Goal: Ask a question

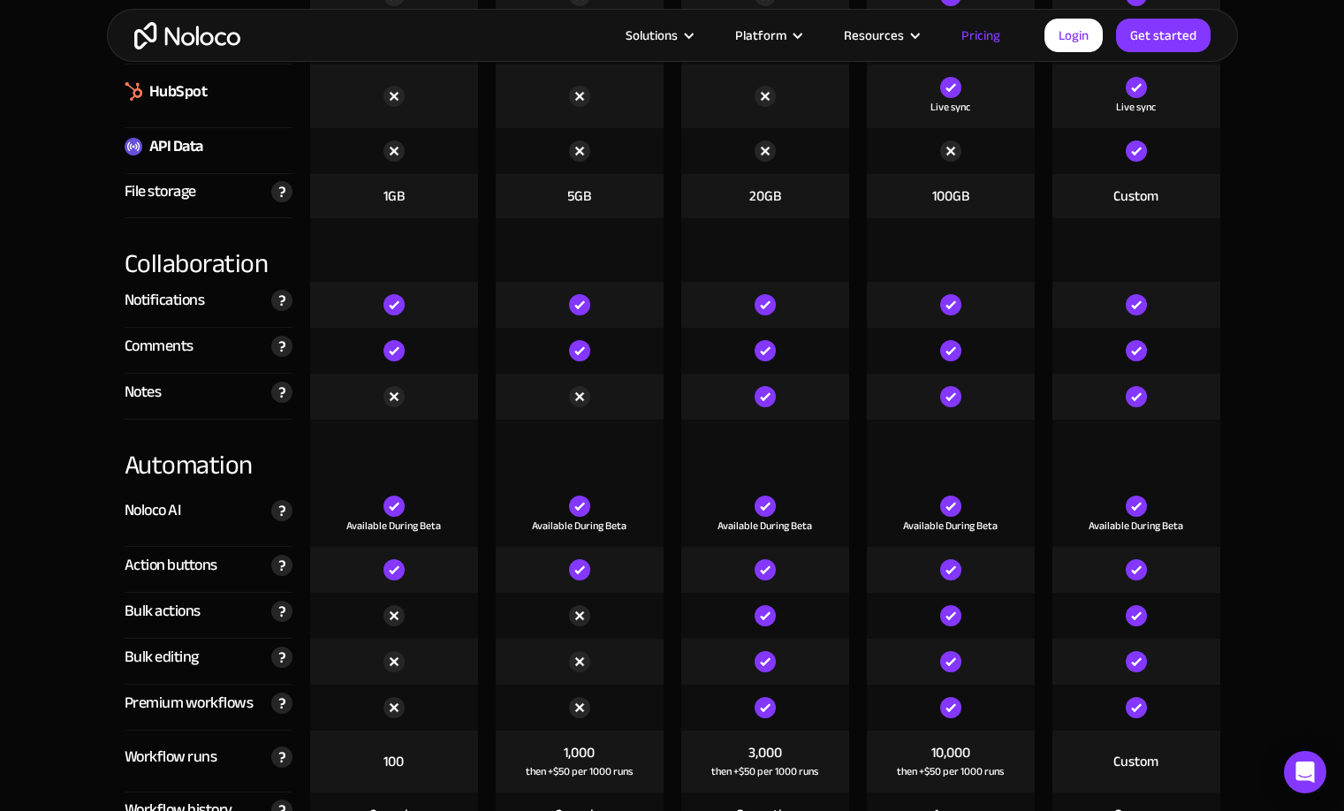
scroll to position [3096, 0]
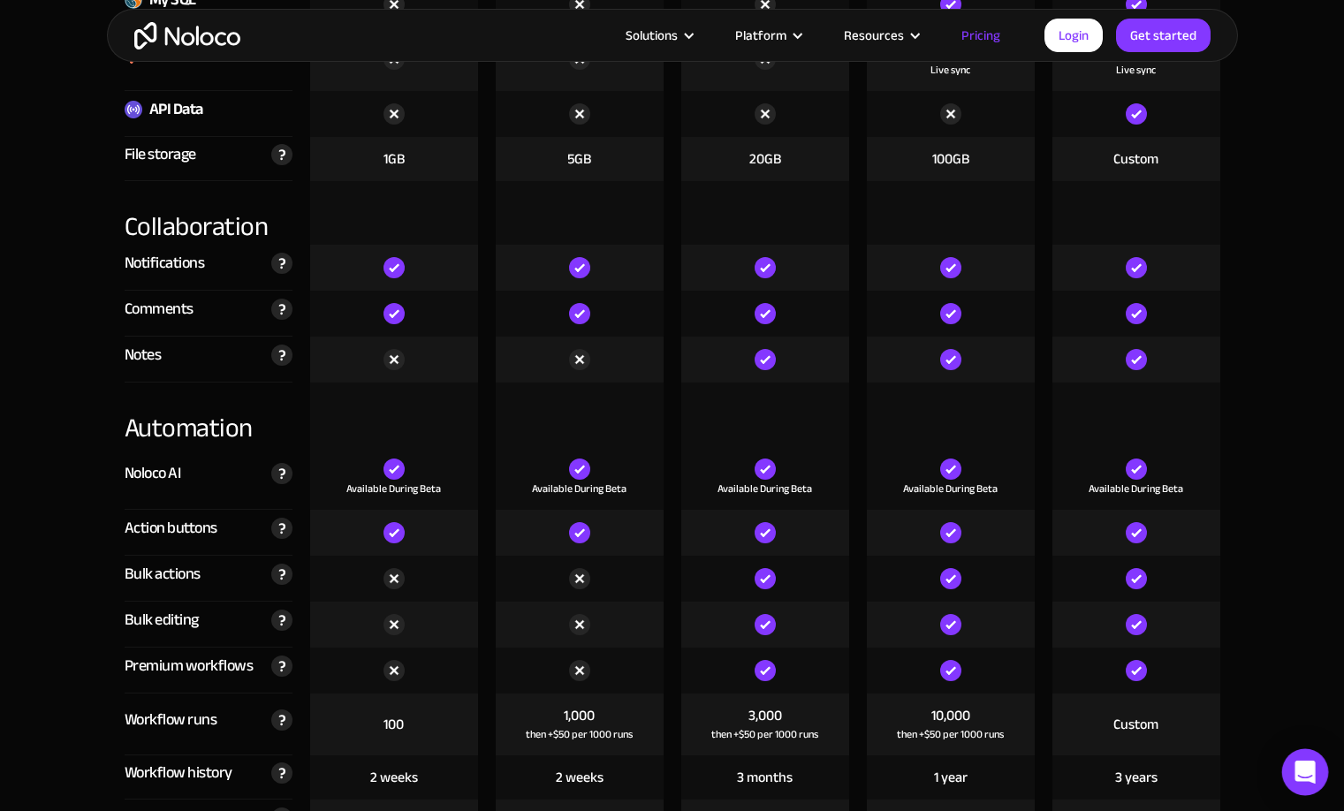
click at [1306, 781] on icon "Open Intercom Messenger" at bounding box center [1305, 772] width 23 height 23
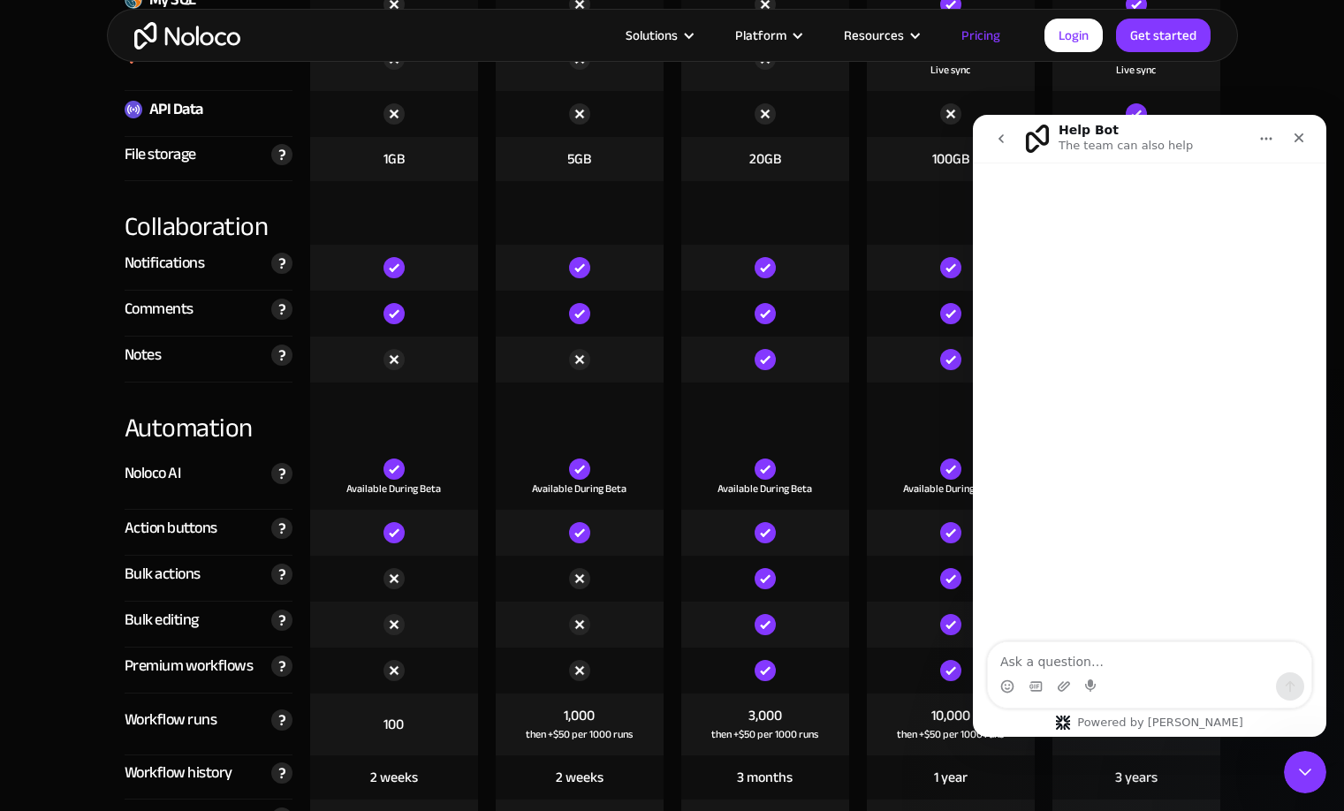
scroll to position [0, 0]
click at [1101, 698] on div "Intercom messenger" at bounding box center [1149, 686] width 323 height 28
click at [1104, 675] on div "Intercom messenger" at bounding box center [1149, 686] width 323 height 28
click at [1107, 666] on textarea "Ask a question…" at bounding box center [1149, 657] width 323 height 30
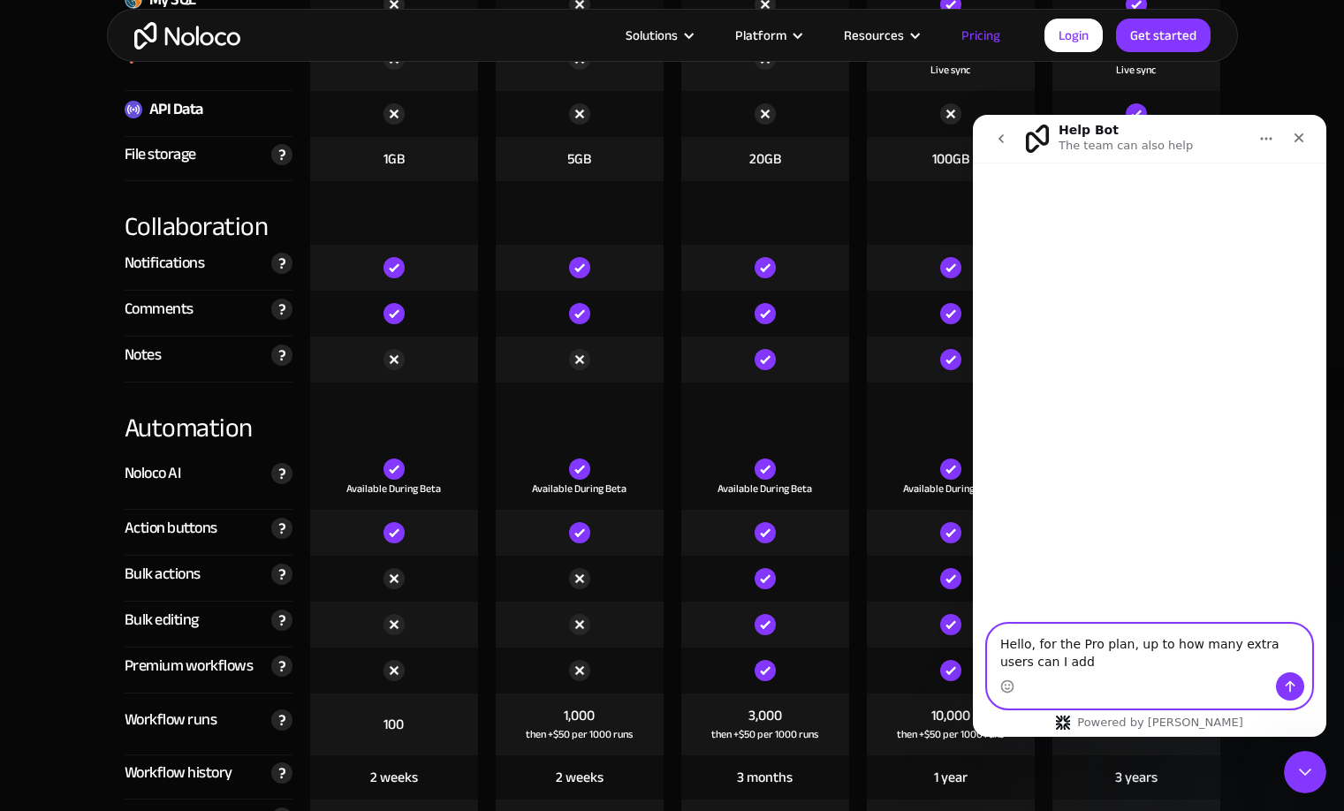
type textarea "Hello, for the Pro plan, up to how many extra users can I add?"
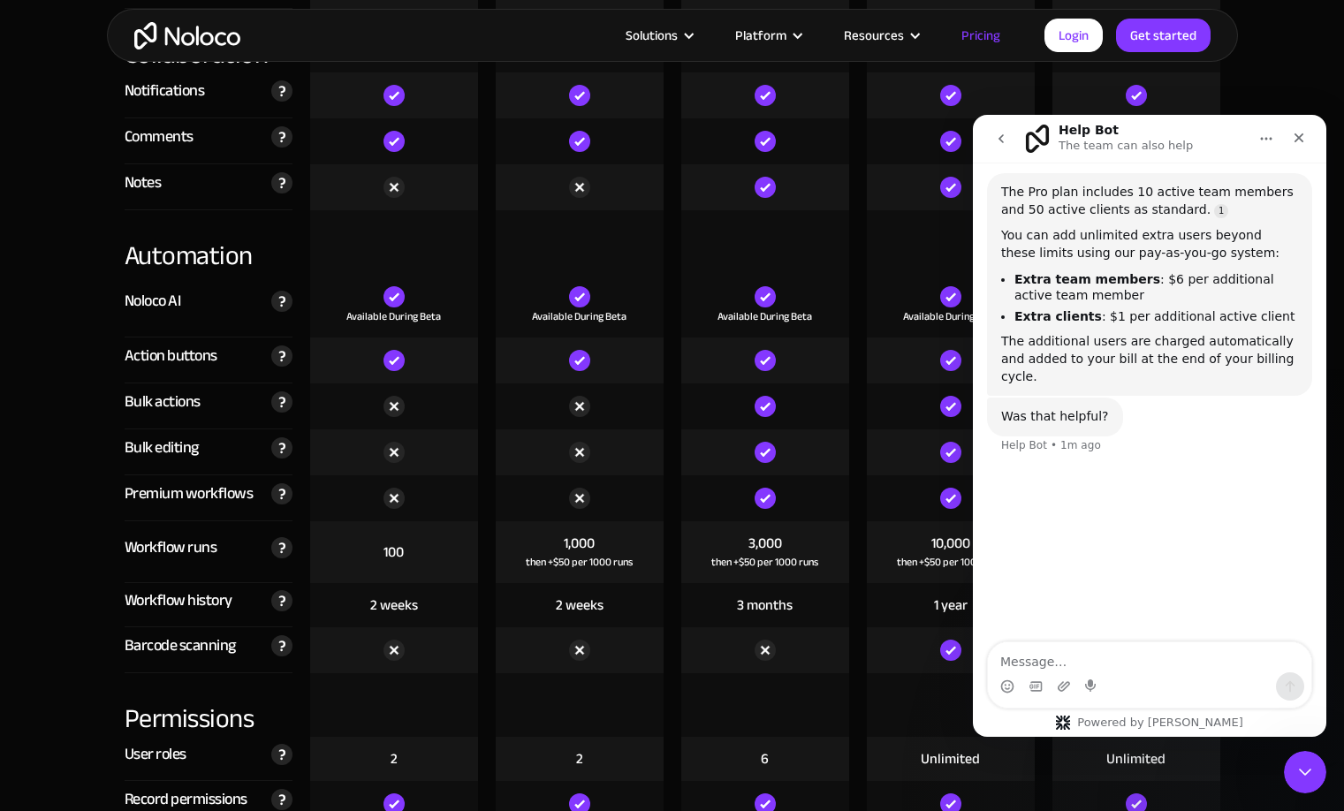
scroll to position [3273, 0]
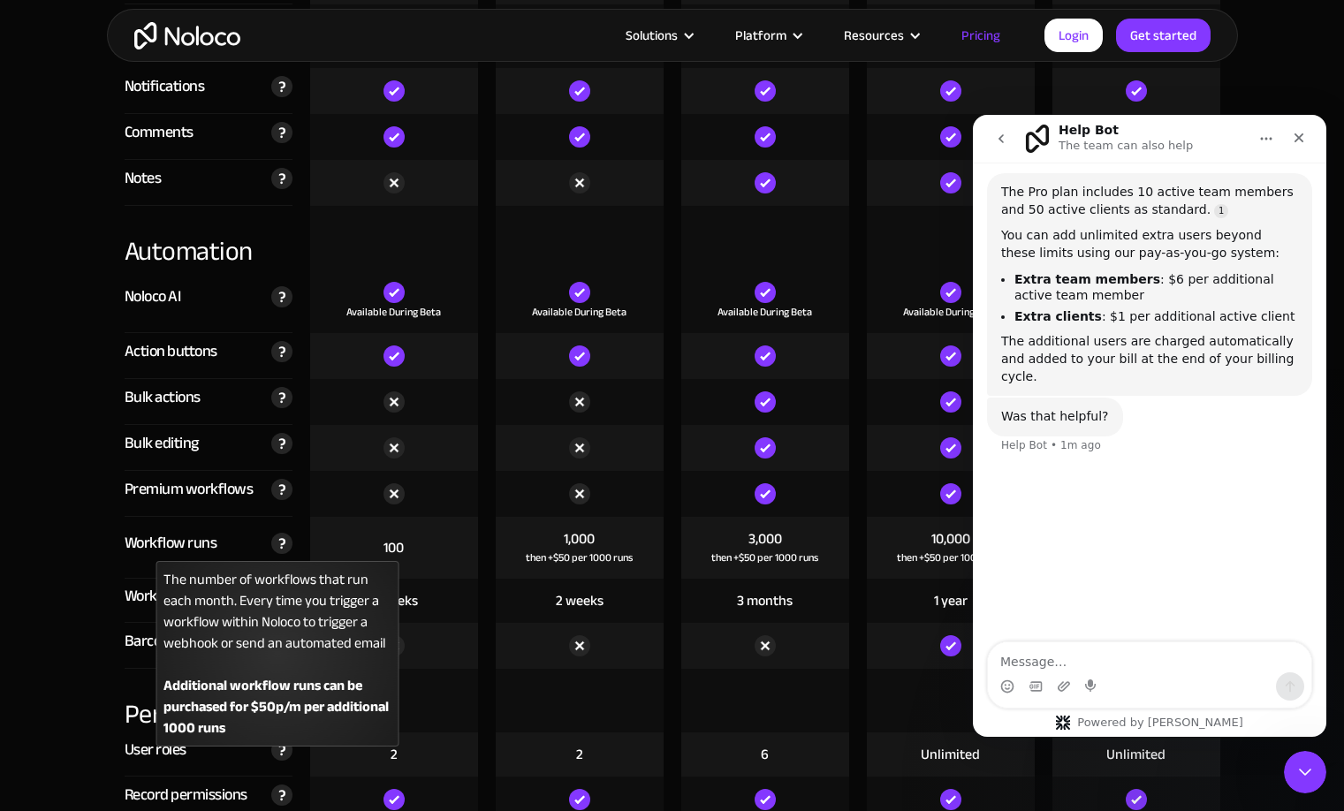
click at [290, 543] on img at bounding box center [281, 543] width 21 height 21
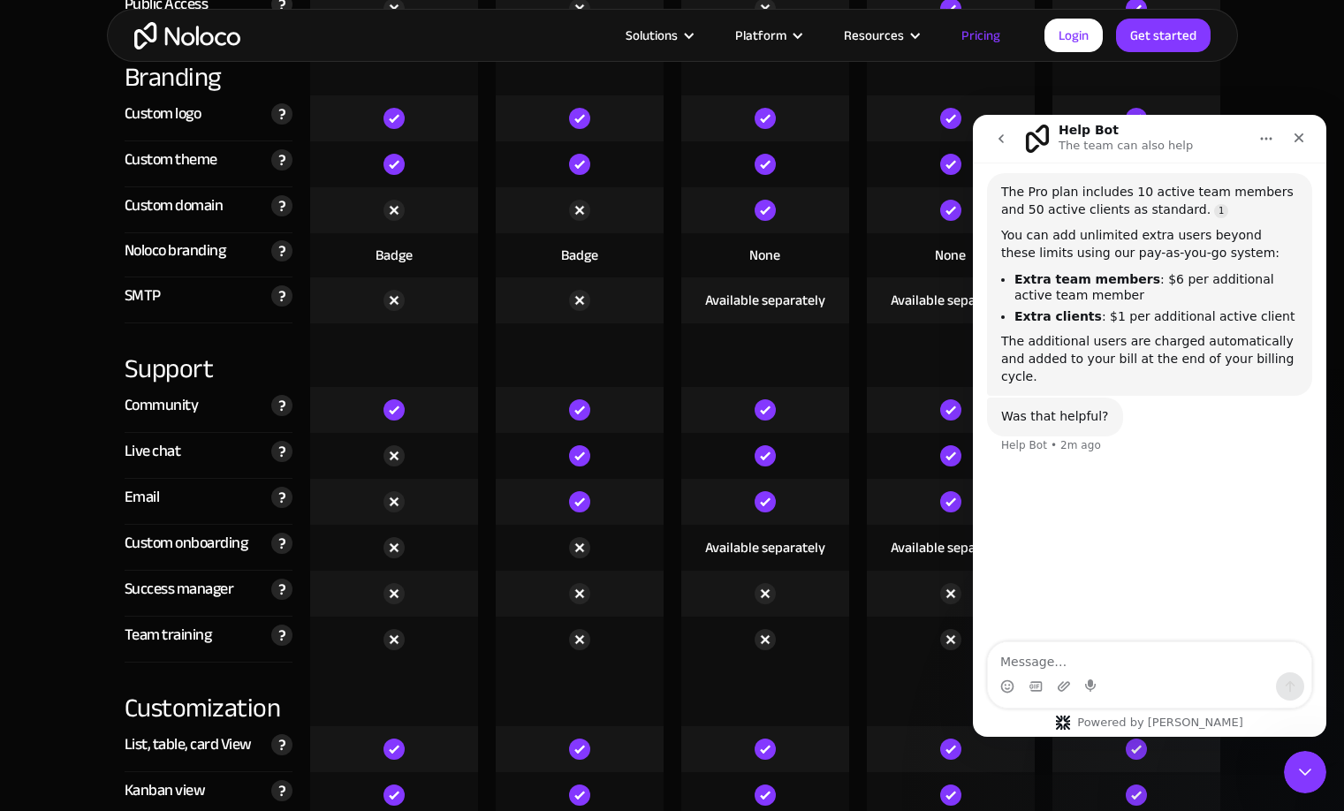
scroll to position [4156, 0]
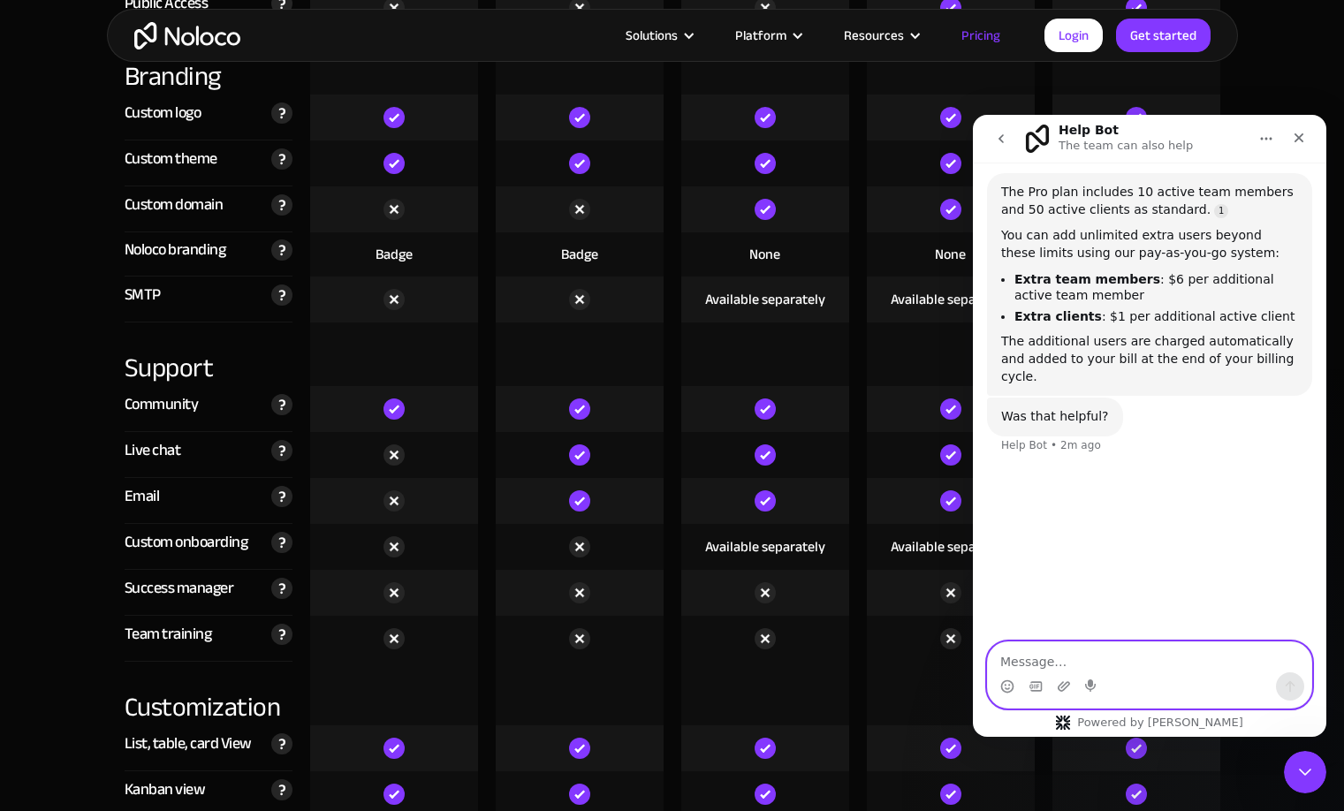
click at [1076, 663] on textarea "Message…" at bounding box center [1149, 657] width 323 height 30
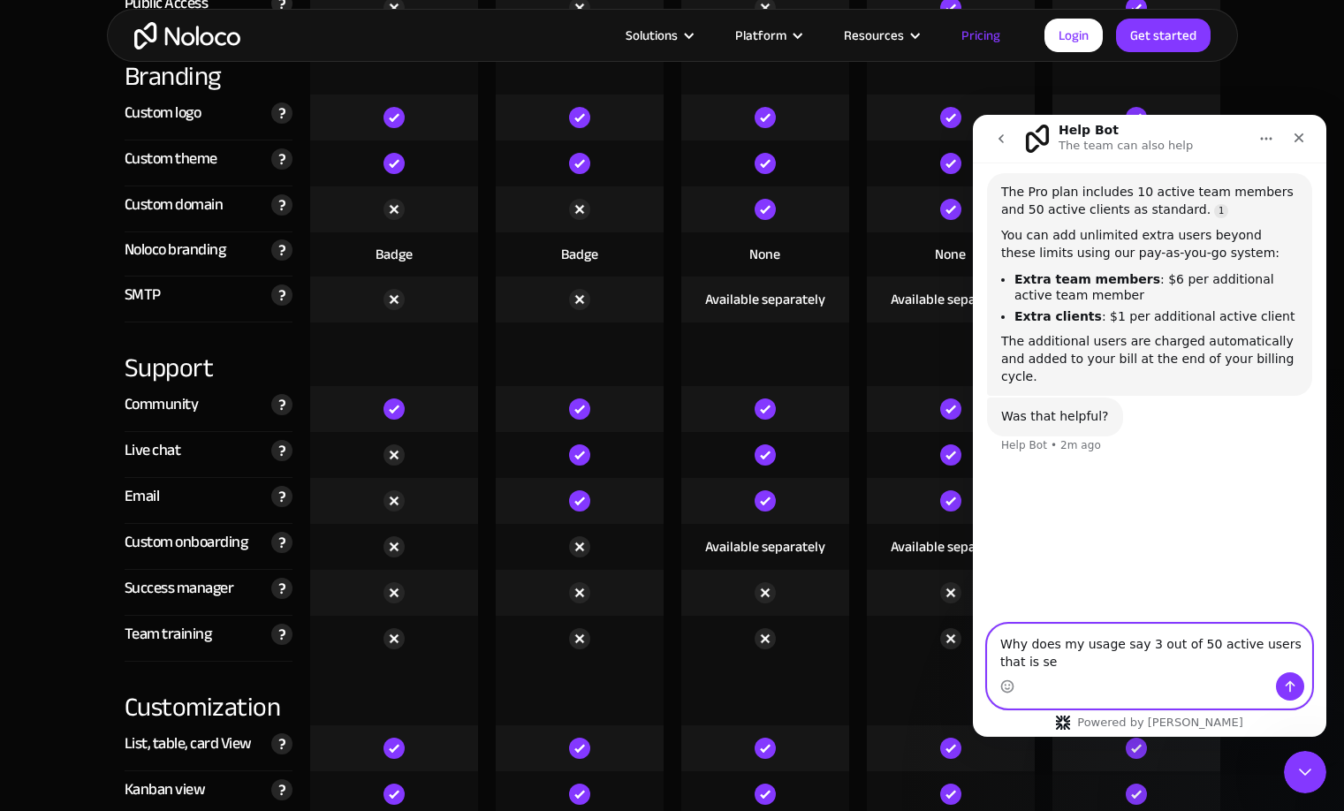
scroll to position [129, 0]
type textarea "Why does my usage say 3 out of 50 active users that is separate from 50 client …"
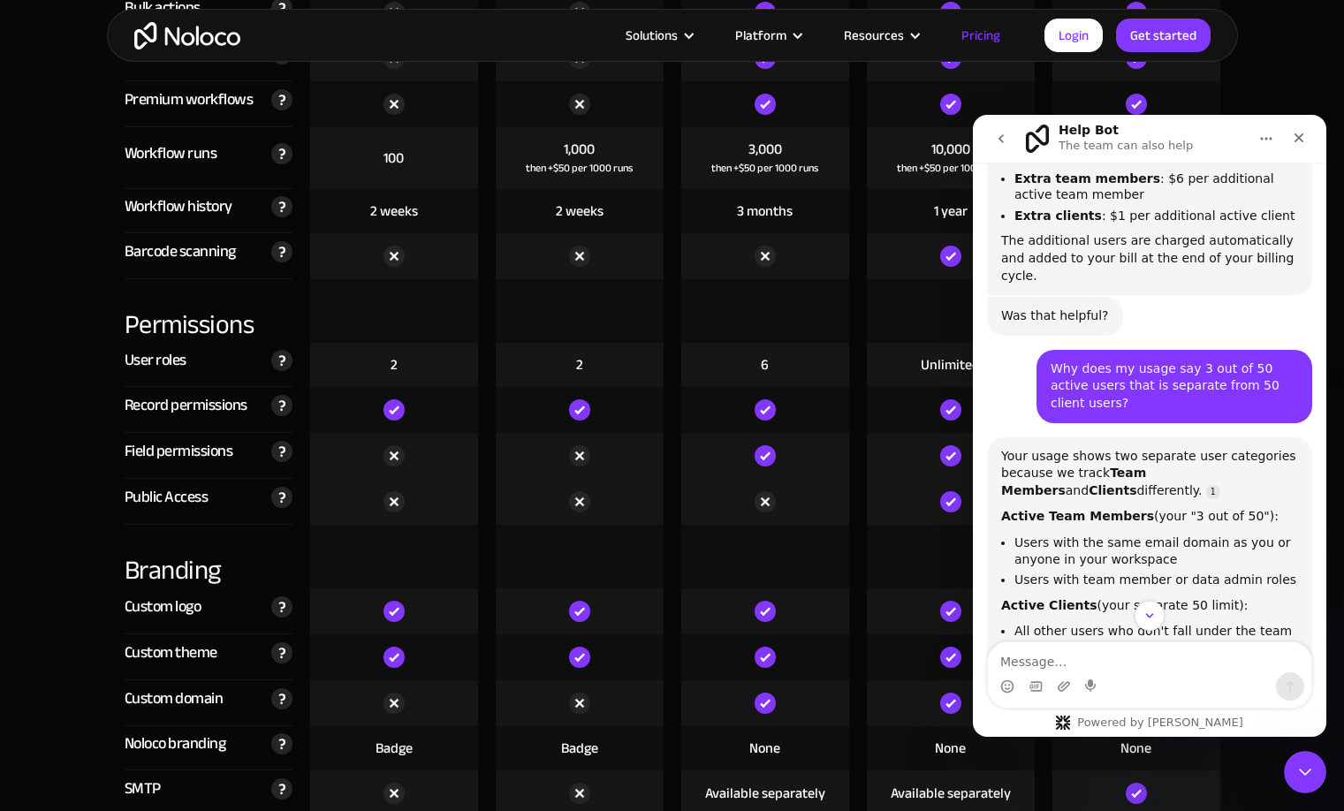
scroll to position [406, 0]
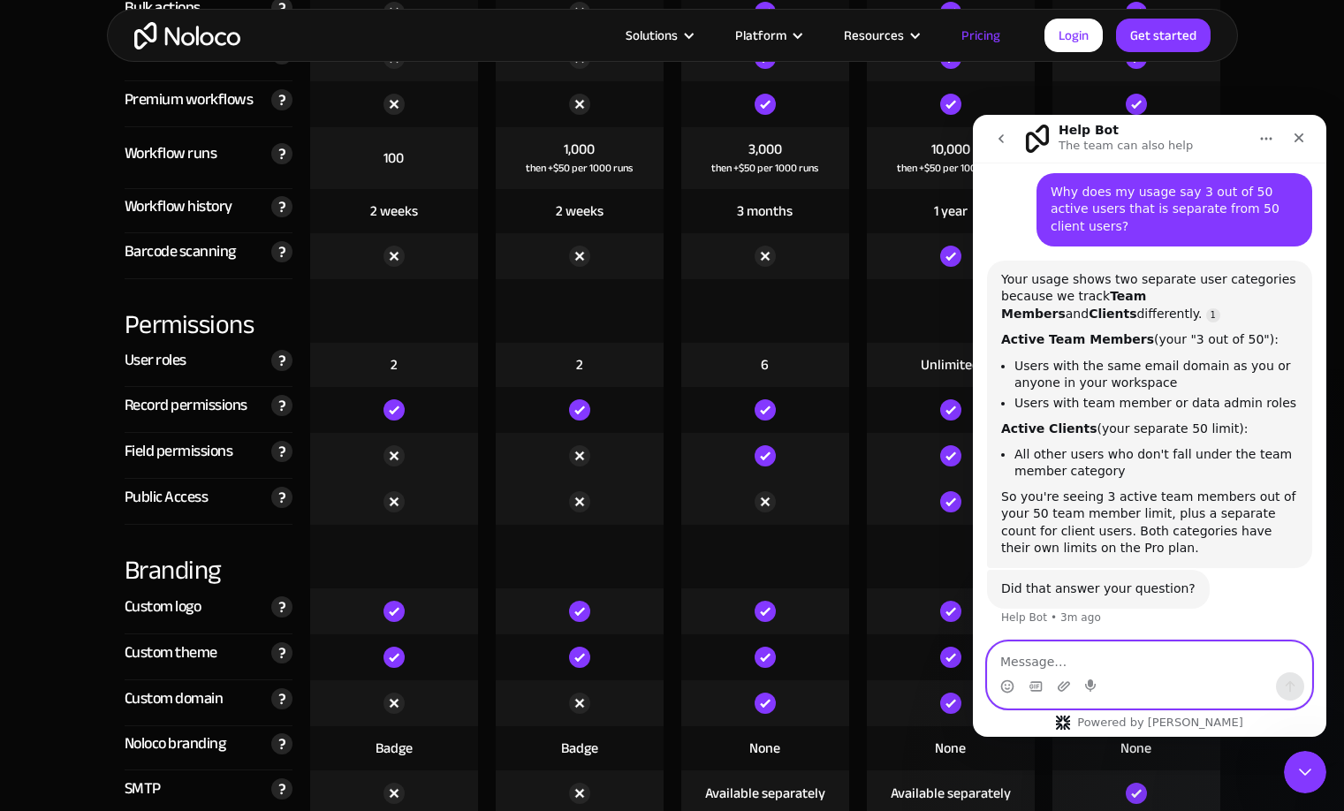
click at [1152, 660] on textarea "Message…" at bounding box center [1149, 657] width 323 height 30
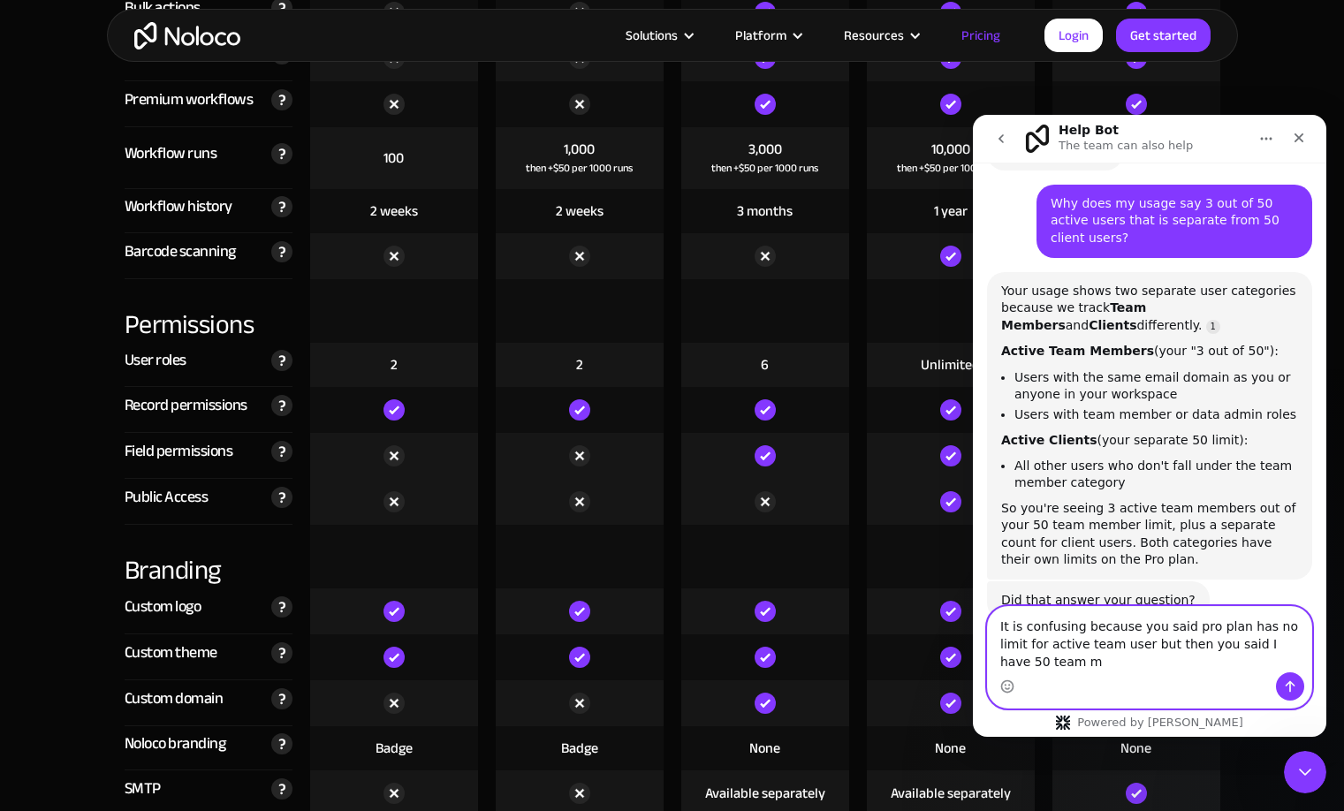
scroll to position [413, 0]
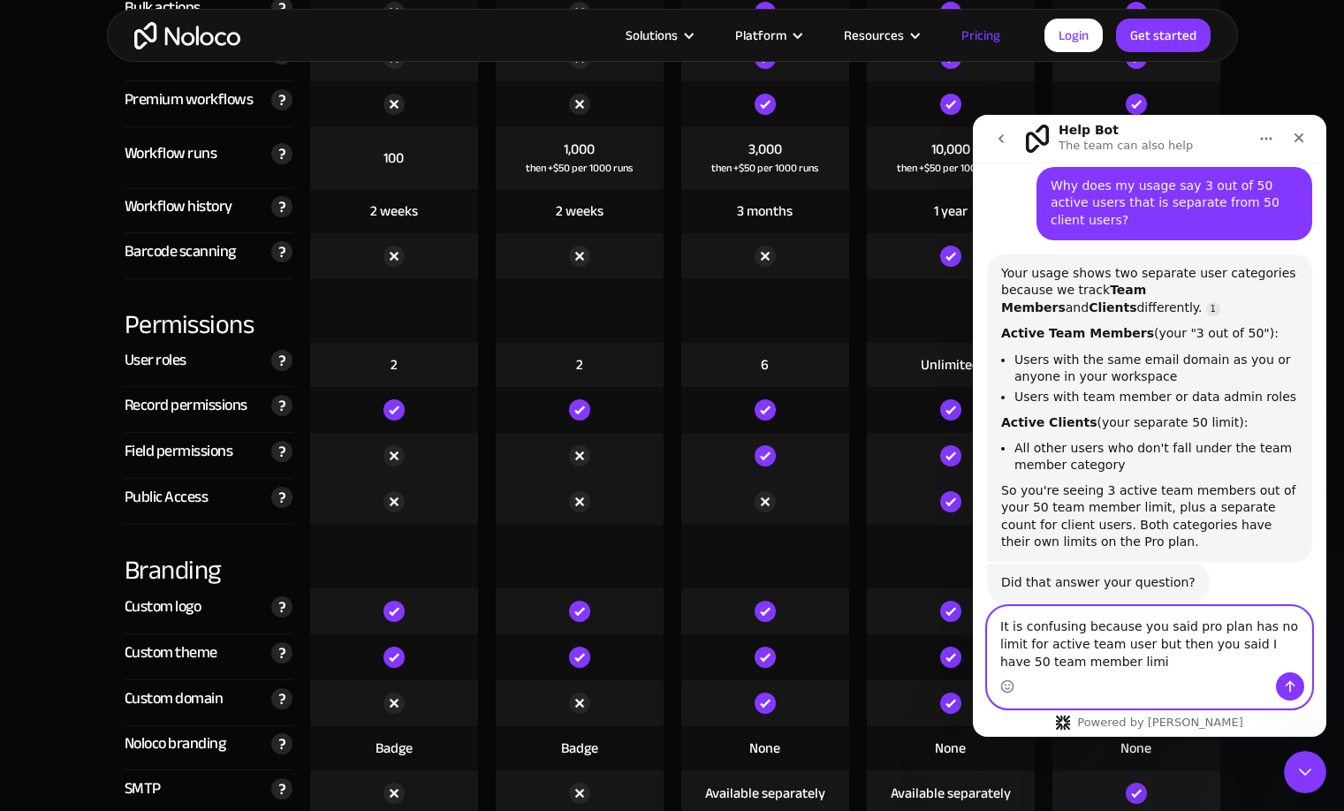
type textarea "It is confusing because you said pro plan has no limit for active team user but…"
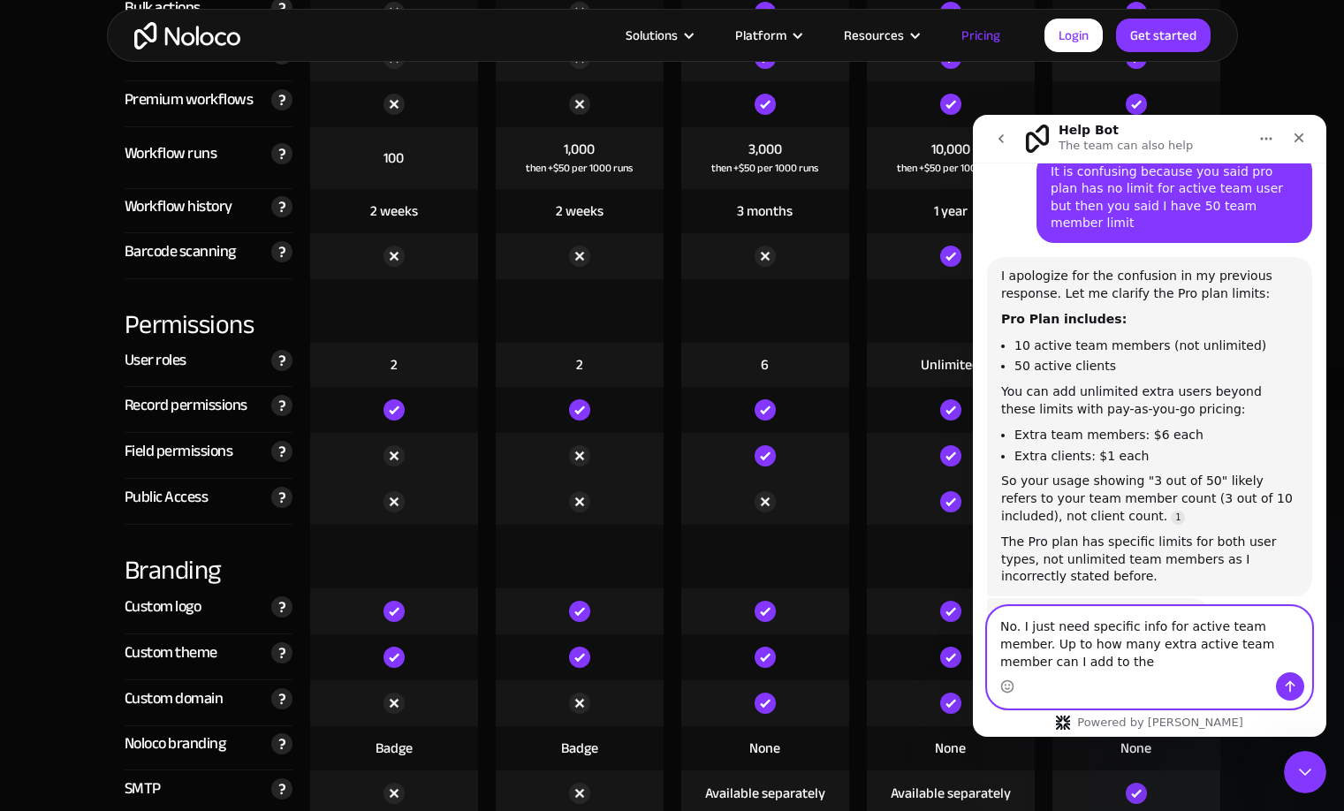
scroll to position [894, 0]
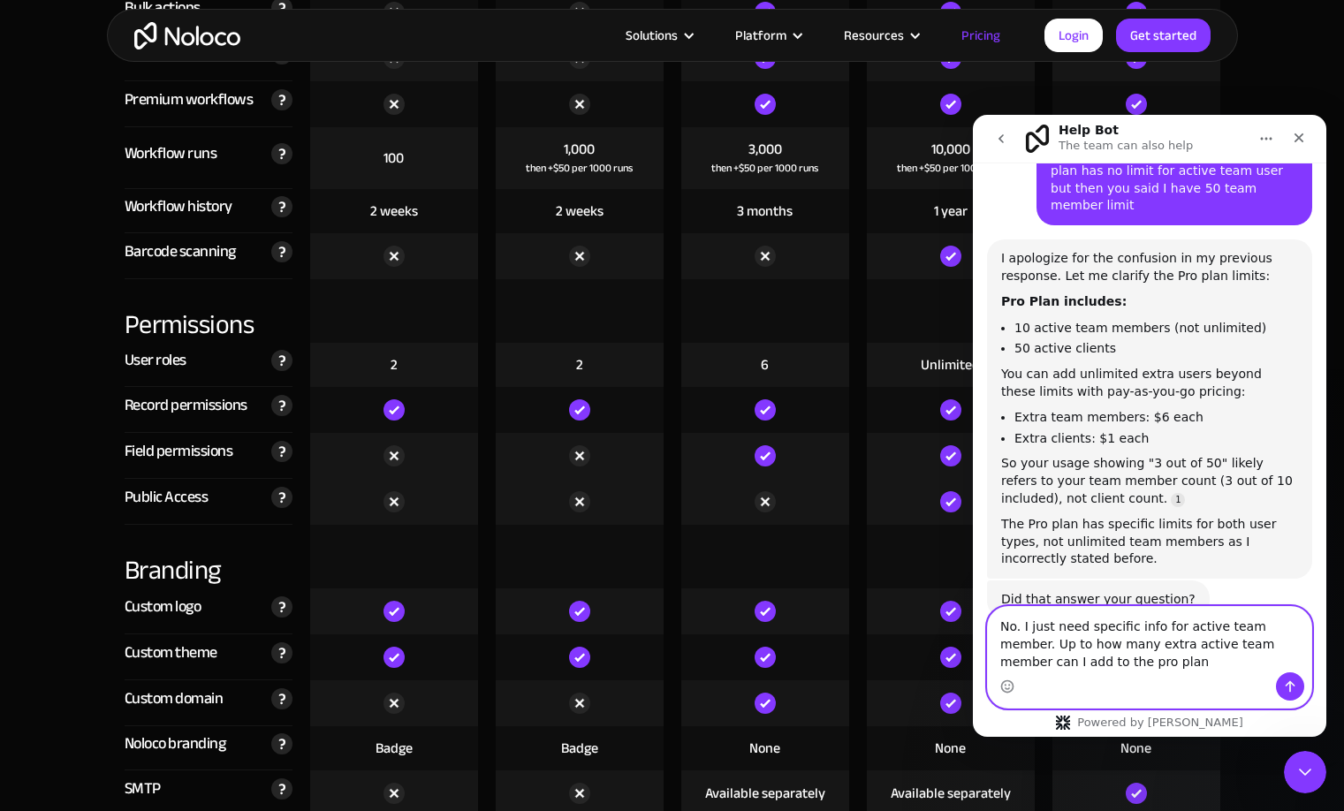
type textarea "No. I just need specific info for active team member. Up to how many extra acti…"
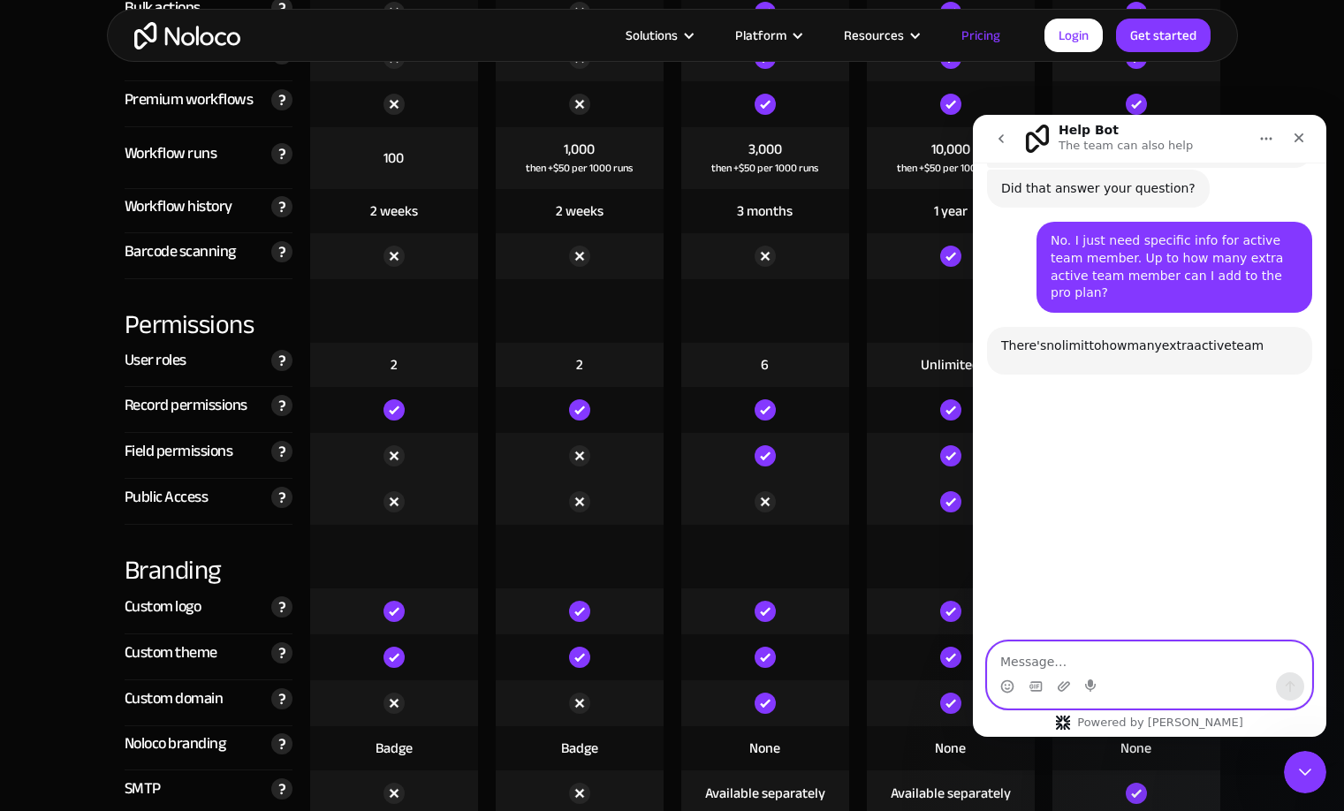
scroll to position [1320, 0]
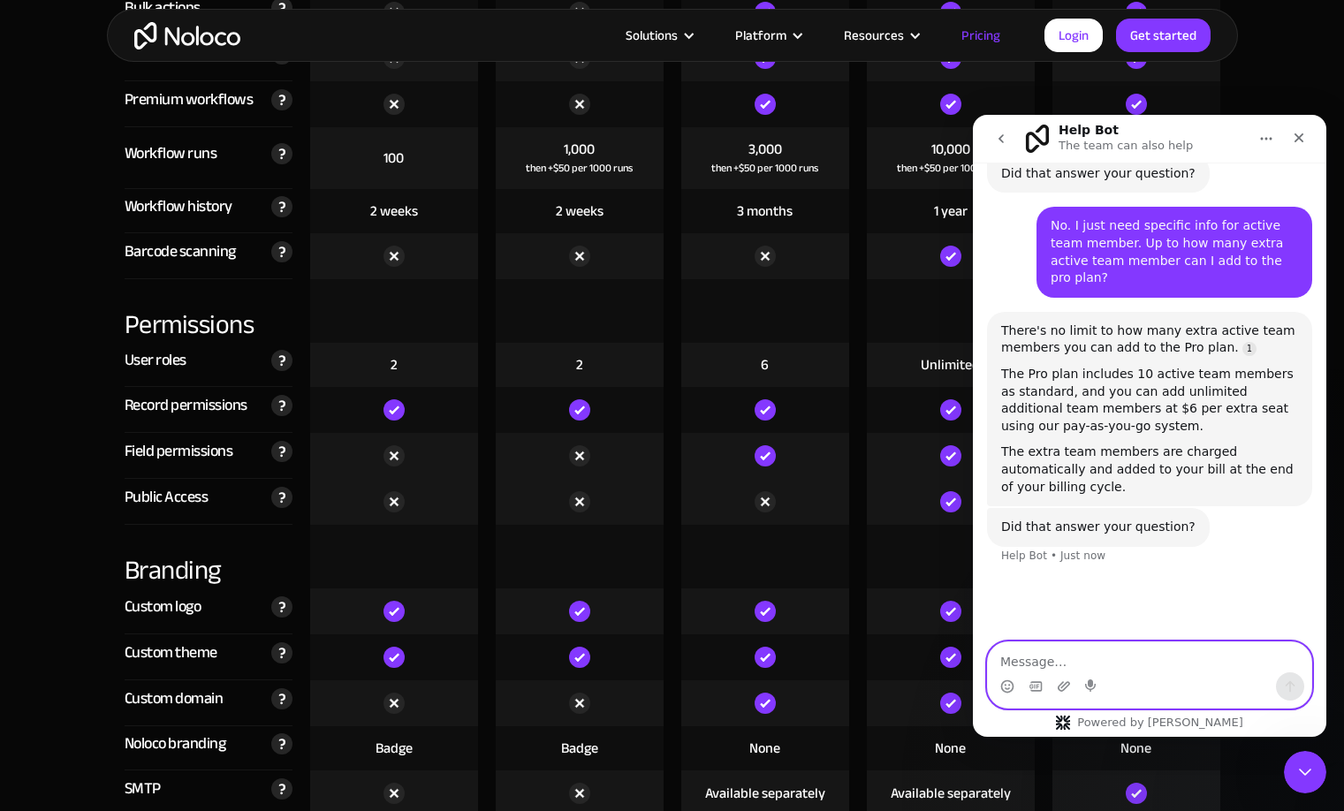
type textarea "O"
type textarea "I thought the limit is 50???"
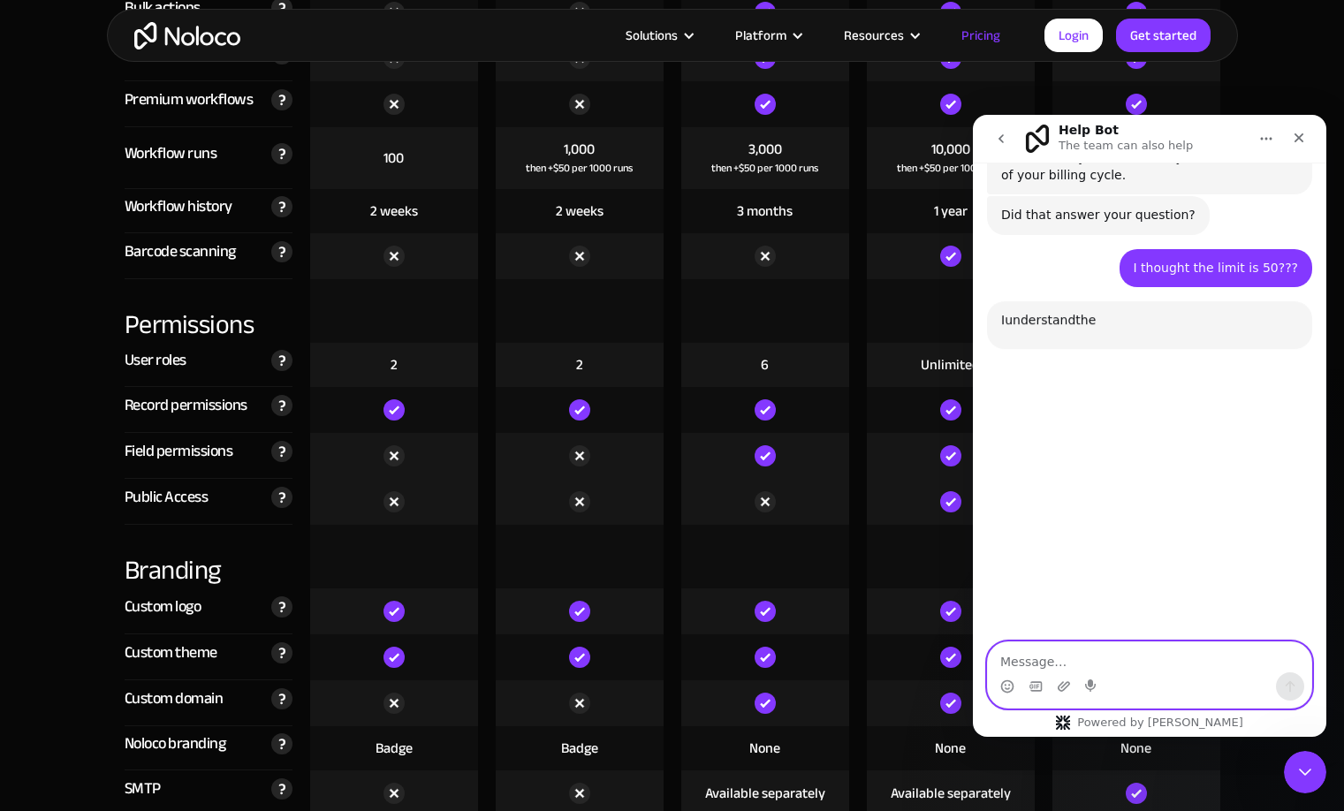
scroll to position [1656, 0]
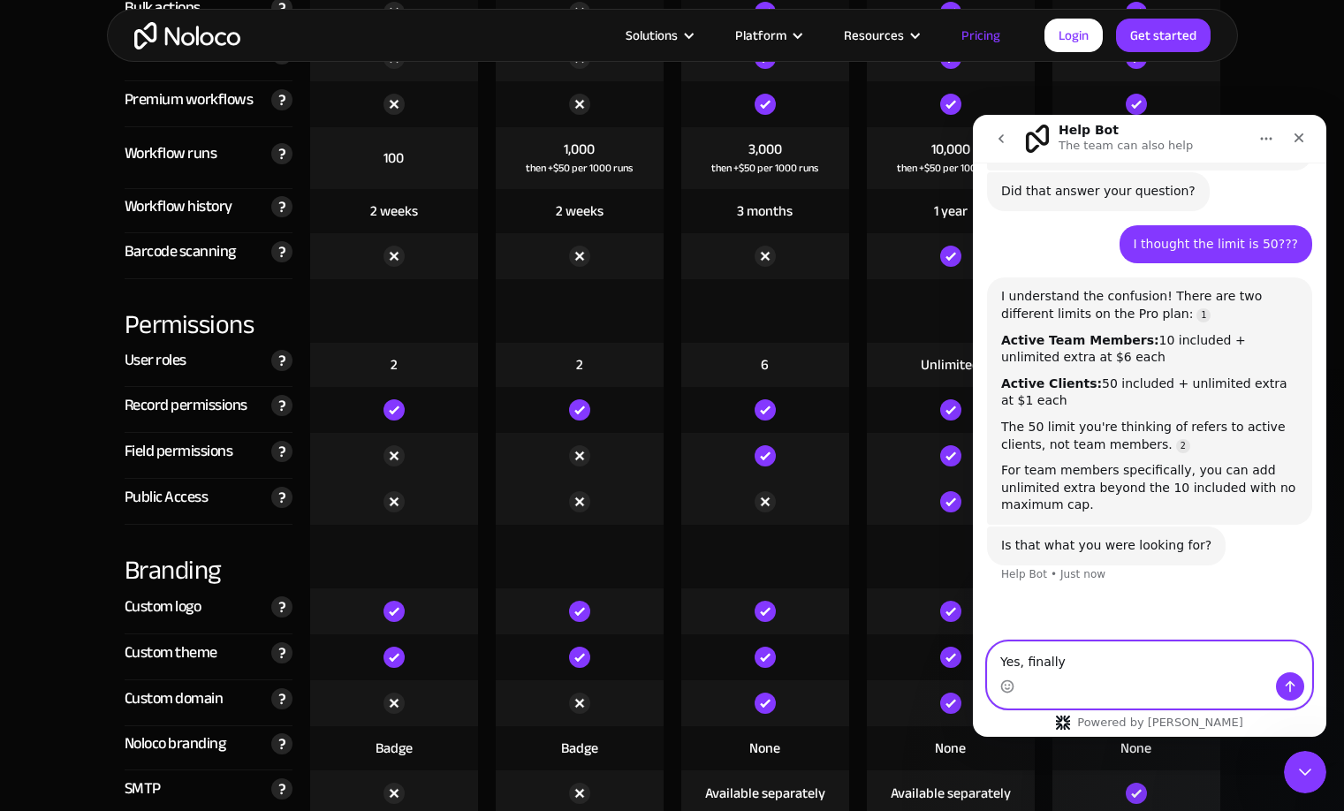
type textarea "Yes, finally."
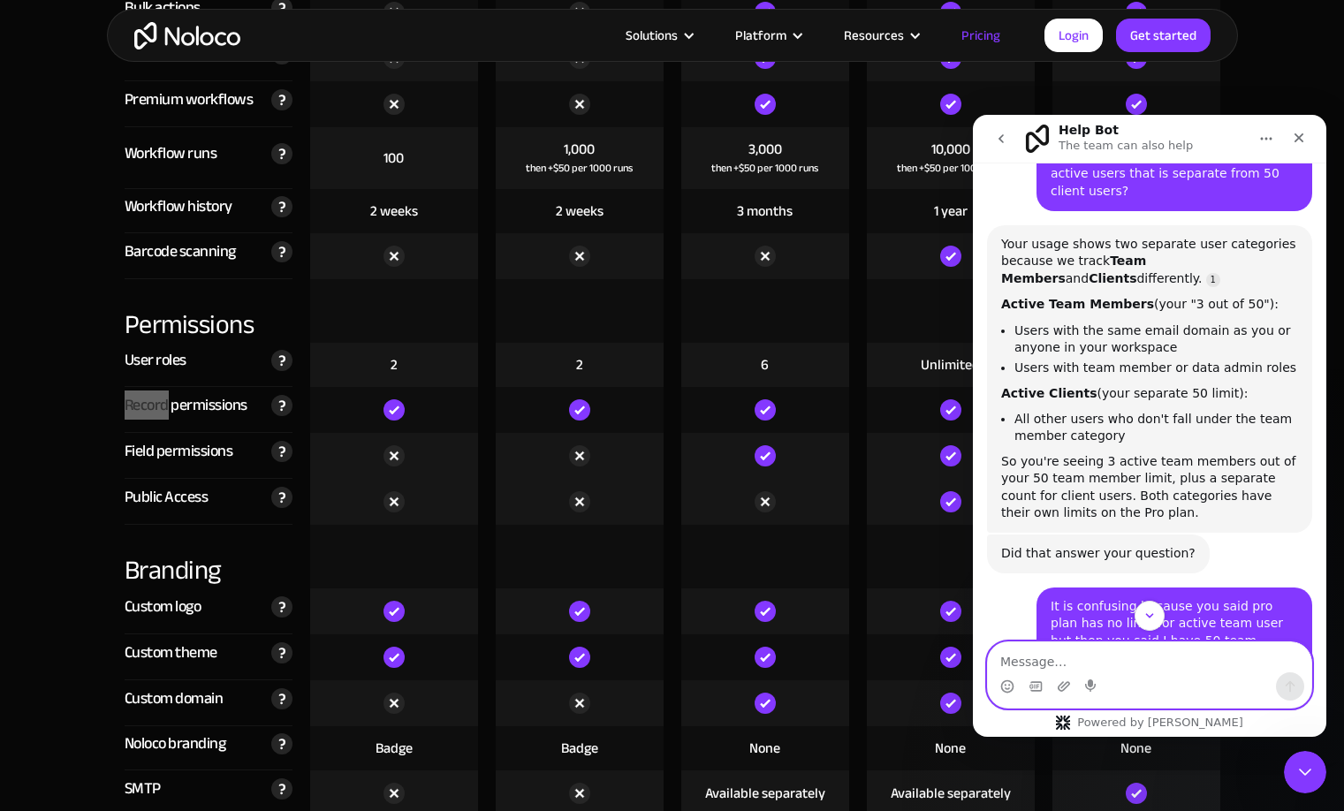
scroll to position [1672, 0]
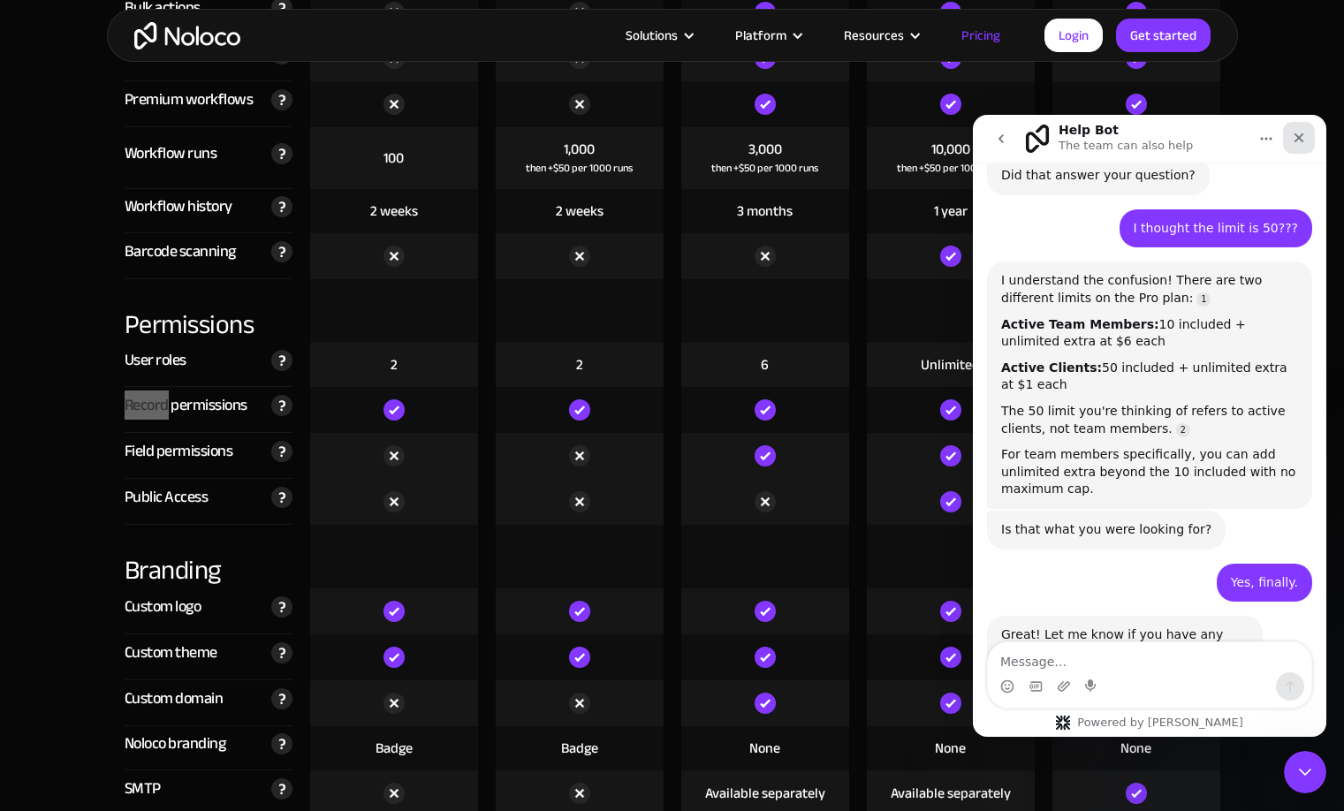
click at [1305, 135] on icon "Close" at bounding box center [1299, 138] width 14 height 14
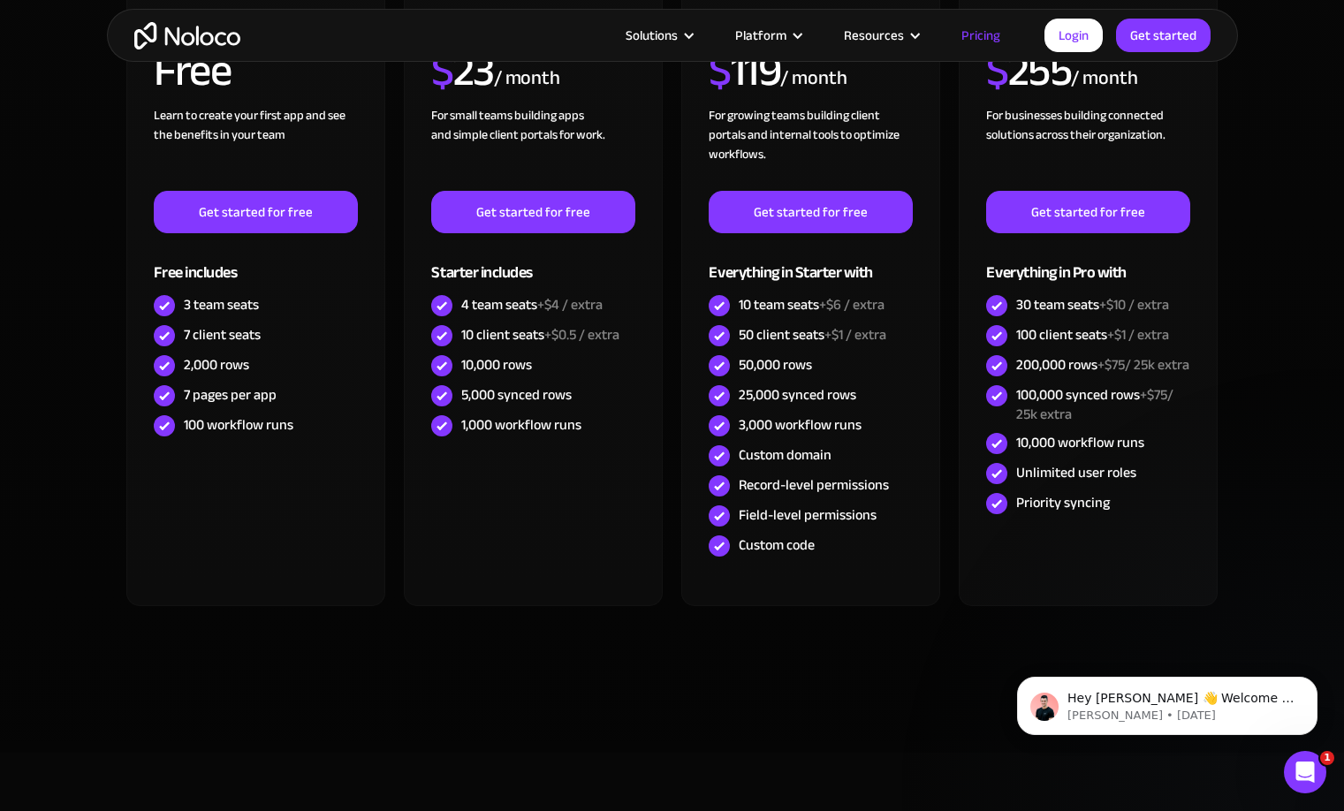
scroll to position [482, 0]
